Goal: Find specific page/section: Find specific page/section

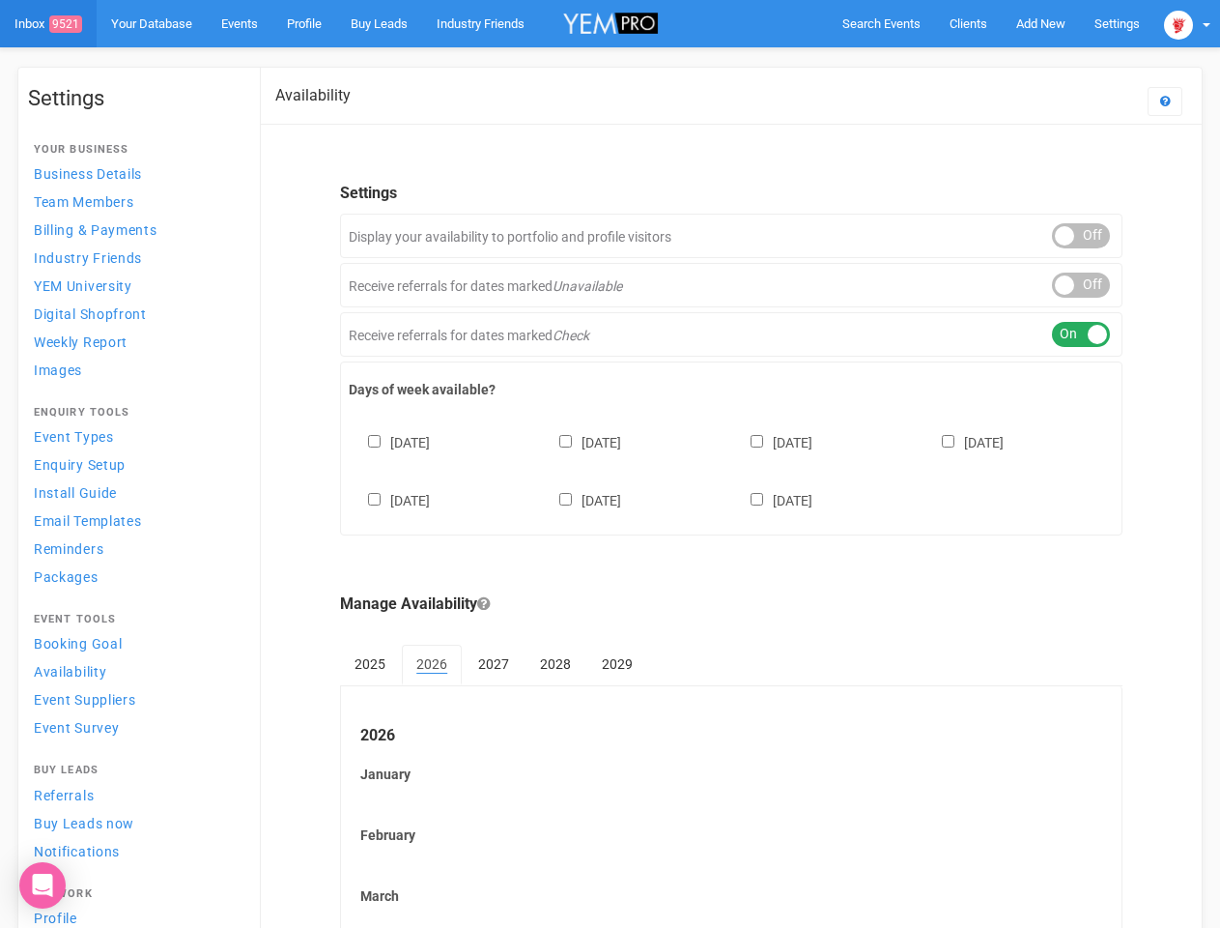
click at [610, 464] on div "[DATE] [DATE] [DATE] [DATE] [DATE] [DATE] [DATE]" at bounding box center [731, 462] width 765 height 116
click at [881, 23] on span "Search Events" at bounding box center [882, 23] width 78 height 14
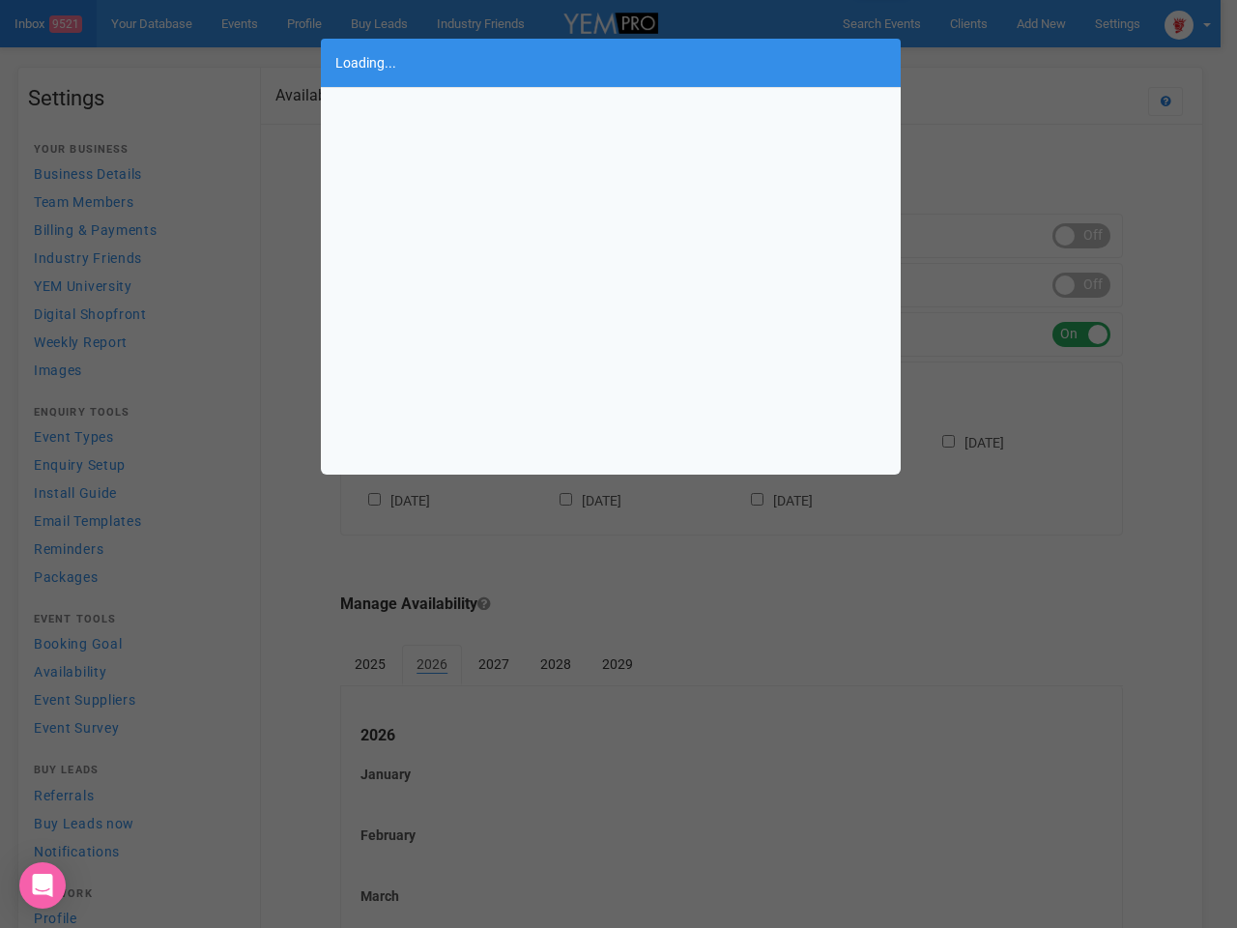
click at [1041, 23] on div "Loading..." at bounding box center [618, 464] width 1237 height 928
click at [996, 62] on div "Loading..." at bounding box center [618, 464] width 1237 height 928
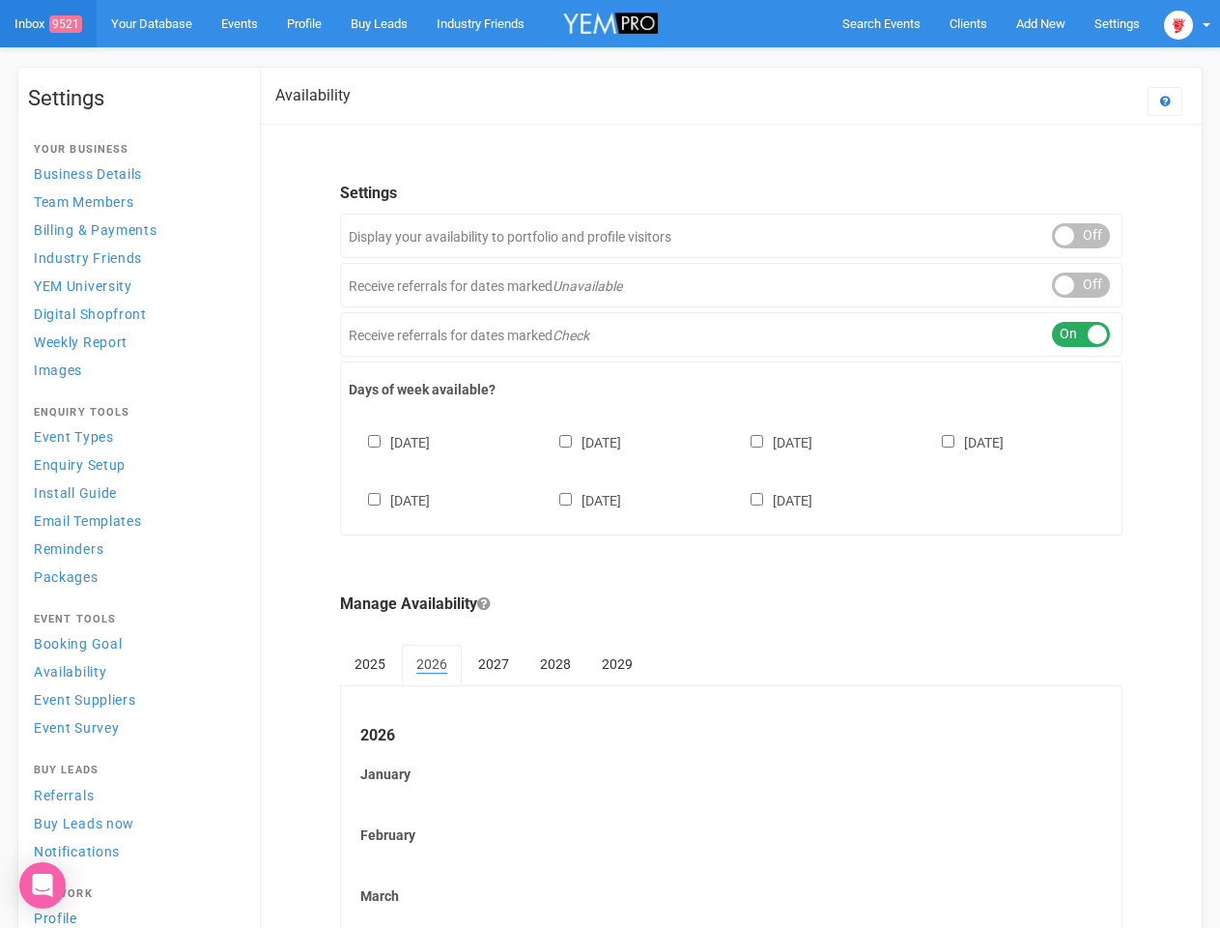
click at [1081, 236] on div "ON OFF" at bounding box center [1081, 235] width 58 height 25
click at [1081, 285] on div "ON OFF" at bounding box center [1081, 284] width 58 height 25
click at [1081, 334] on div "ON OFF" at bounding box center [1081, 334] width 58 height 25
click at [731, 469] on div "[DATE] [DATE] [DATE] [DATE] [DATE] [DATE] [DATE]" at bounding box center [731, 462] width 765 height 116
